Goal: Task Accomplishment & Management: Manage account settings

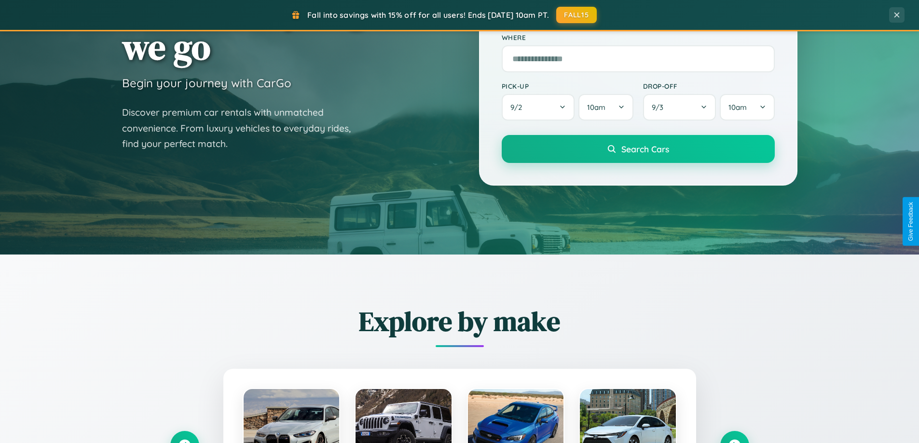
scroll to position [416, 0]
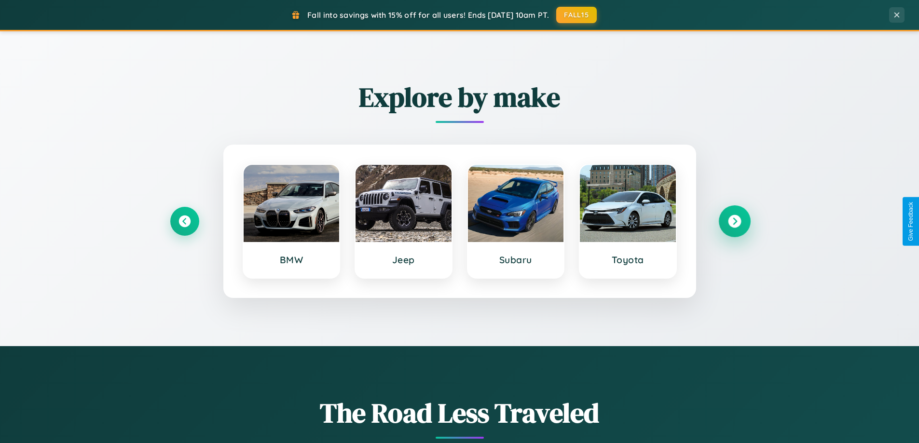
click at [734, 221] on icon at bounding box center [734, 221] width 13 height 13
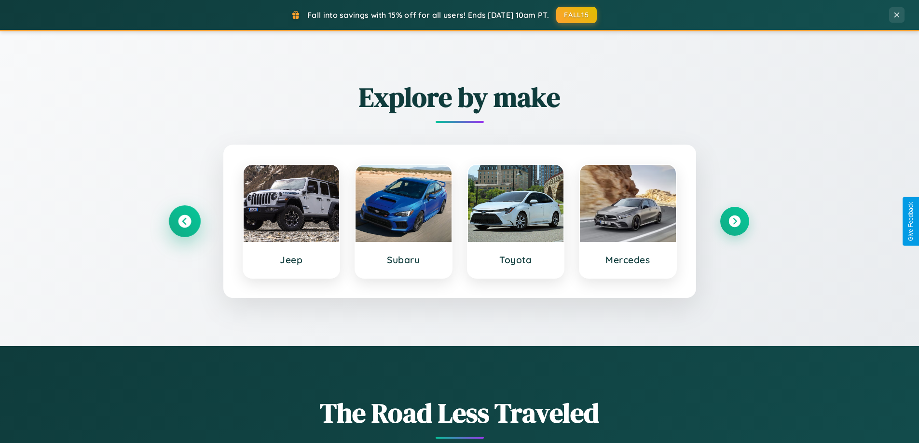
click at [184, 221] on icon at bounding box center [184, 221] width 13 height 13
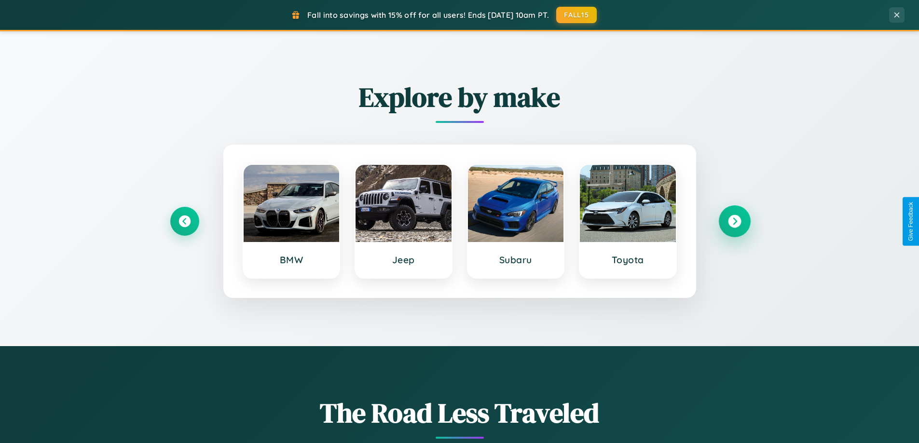
click at [734, 221] on icon at bounding box center [734, 221] width 13 height 13
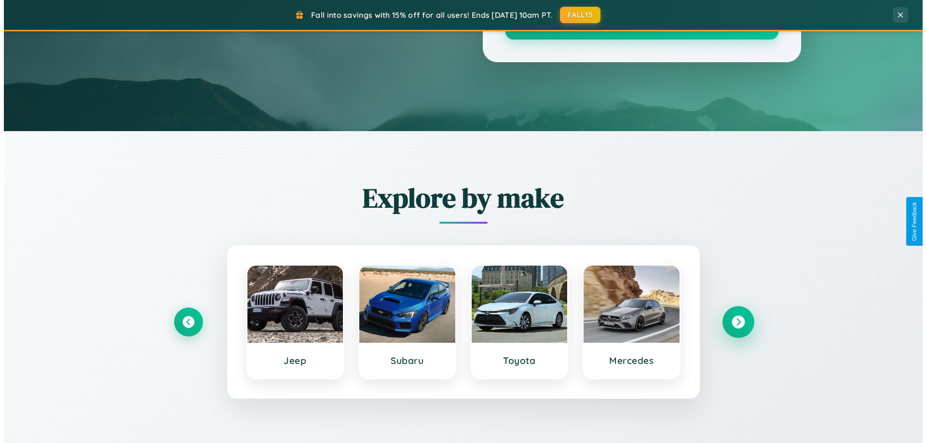
scroll to position [0, 0]
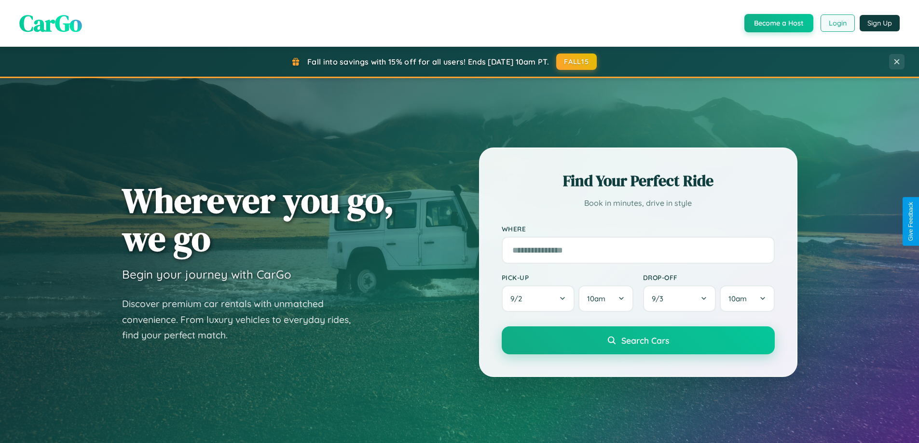
click at [837, 23] on button "Login" at bounding box center [838, 22] width 34 height 17
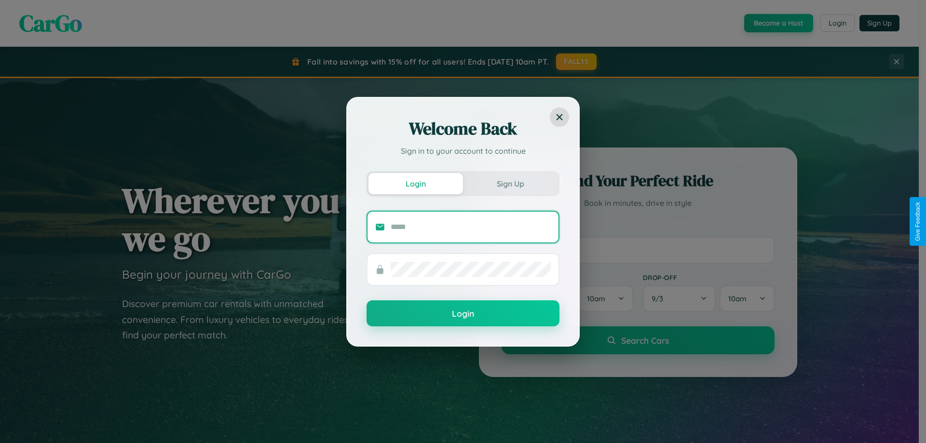
click at [471, 227] on input "text" at bounding box center [471, 226] width 160 height 15
type input "**********"
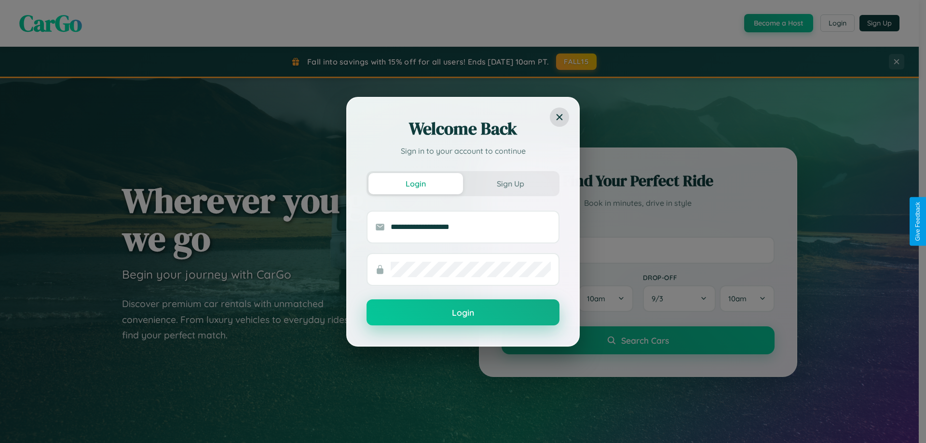
click at [463, 313] on button "Login" at bounding box center [463, 313] width 193 height 26
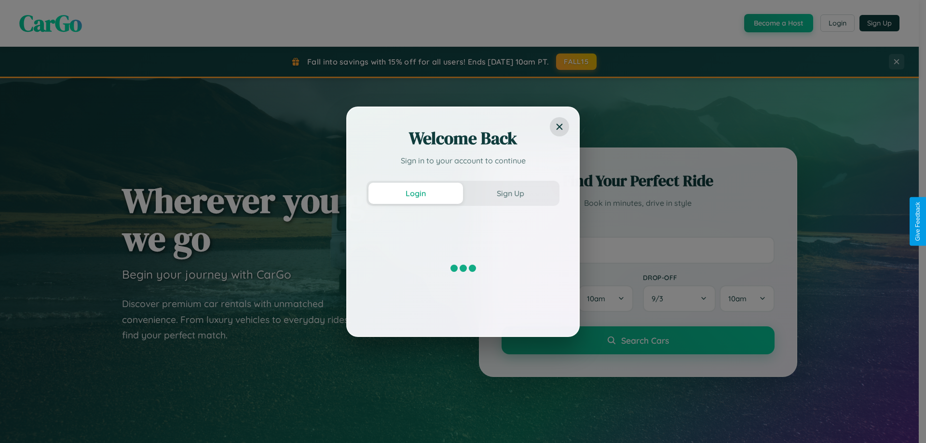
click at [577, 62] on div "Welcome Back Sign in to your account to continue Login Sign Up" at bounding box center [463, 221] width 926 height 443
